Goal: Task Accomplishment & Management: Use online tool/utility

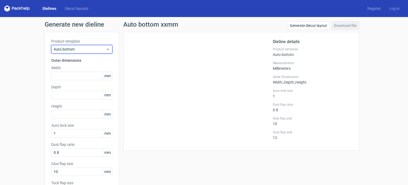
click at [74, 51] on span "Auto bottom" at bounding box center [80, 48] width 52 height 5
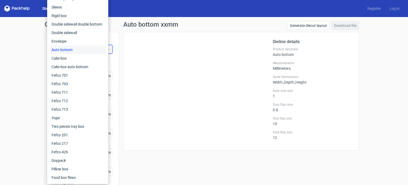
click at [70, 51] on div "Auto bottom" at bounding box center [77, 49] width 57 height 8
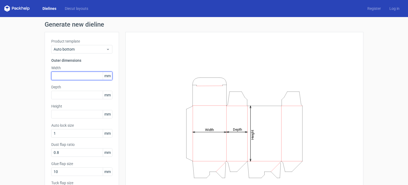
click at [67, 72] on input "text" at bounding box center [81, 75] width 61 height 8
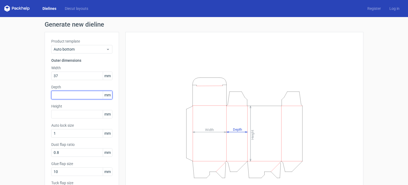
click at [54, 95] on input "text" at bounding box center [81, 95] width 61 height 8
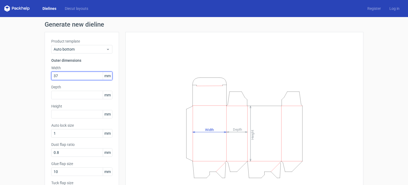
click at [75, 75] on input "37" at bounding box center [81, 75] width 61 height 8
type input "3"
type input "39"
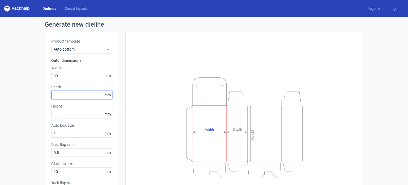
click at [76, 93] on input "text" at bounding box center [81, 95] width 61 height 8
type input "42"
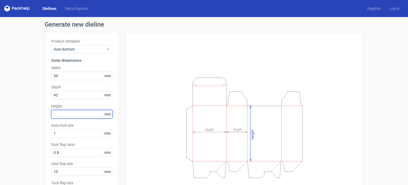
click at [78, 113] on input "text" at bounding box center [81, 114] width 61 height 8
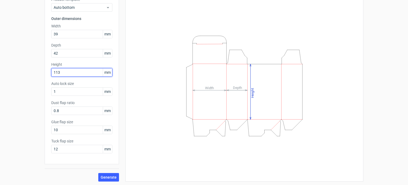
scroll to position [42, 0]
type input "113"
click at [125, 159] on div "Height Depth Width" at bounding box center [244, 85] width 238 height 191
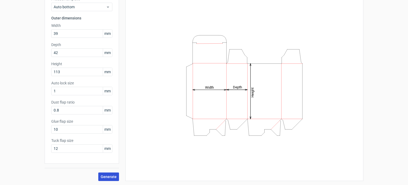
click at [110, 174] on span "Generate" at bounding box center [109, 176] width 16 height 4
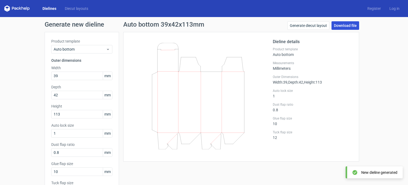
click at [348, 25] on link "Download file" at bounding box center [345, 25] width 28 height 8
